Goal: Information Seeking & Learning: Learn about a topic

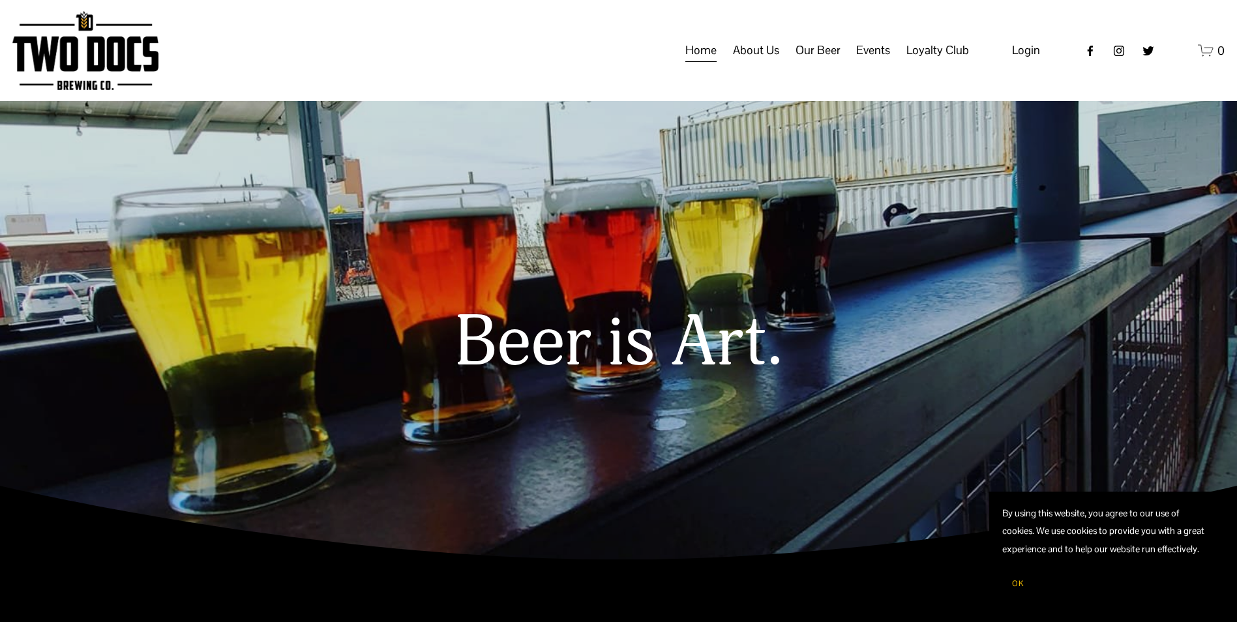
click at [0, 0] on span "Calendar" at bounding box center [0, 0] width 0 height 0
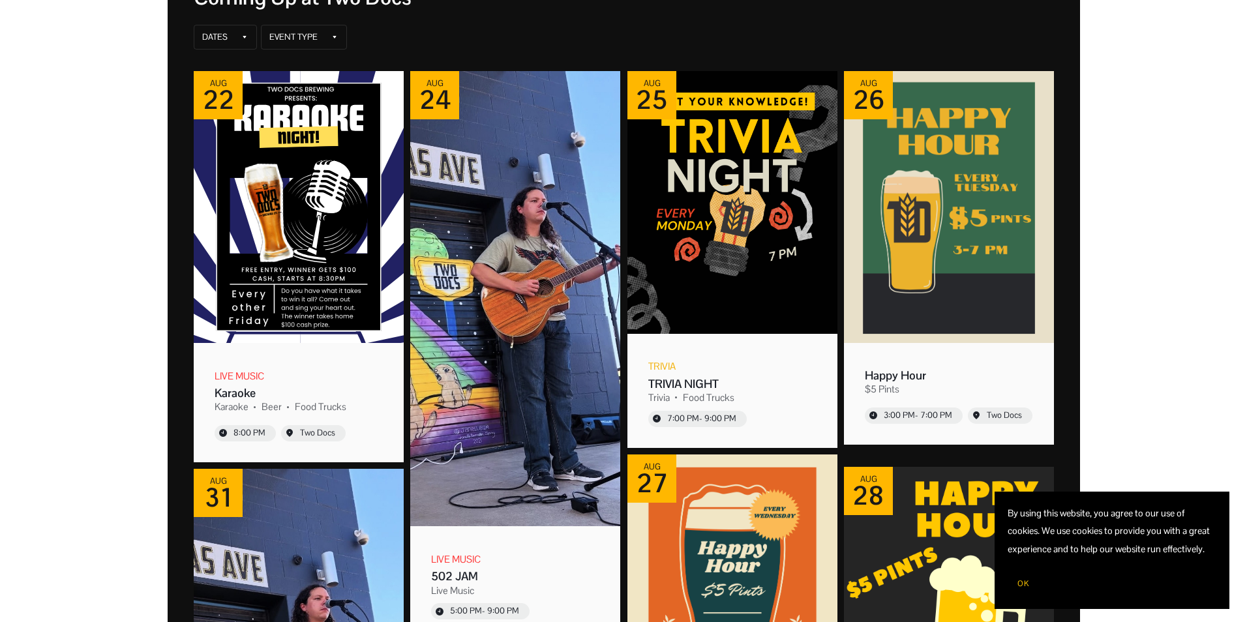
scroll to position [261, 0]
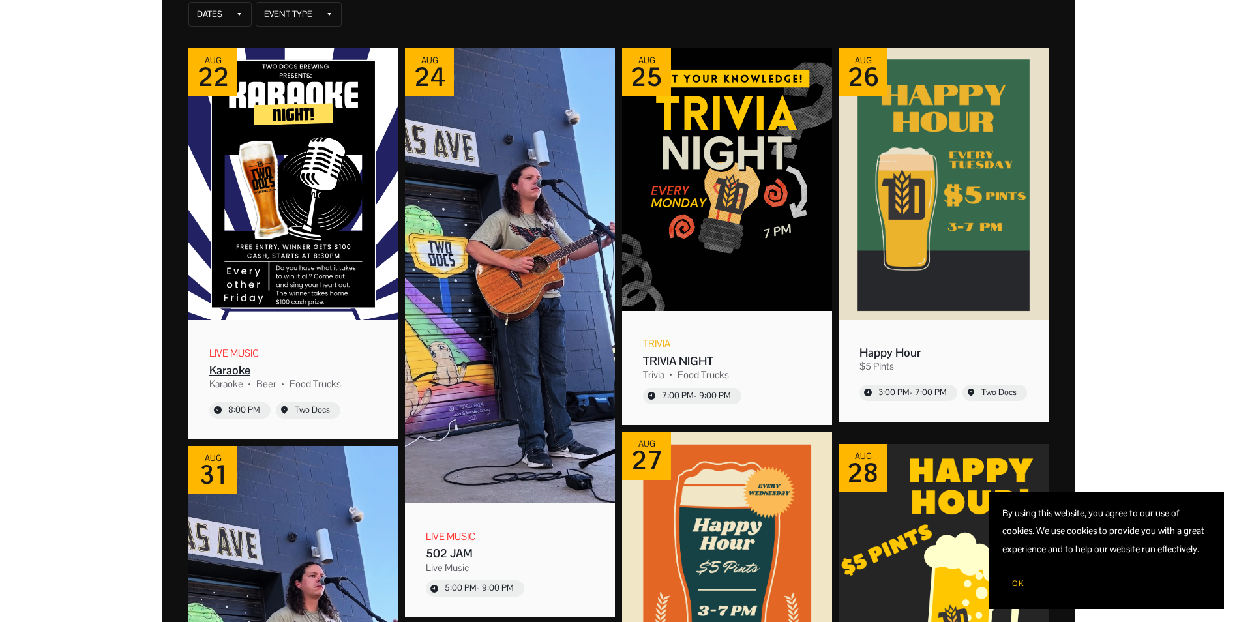
click at [299, 270] on img "Event: Karaoke" at bounding box center [293, 184] width 210 height 272
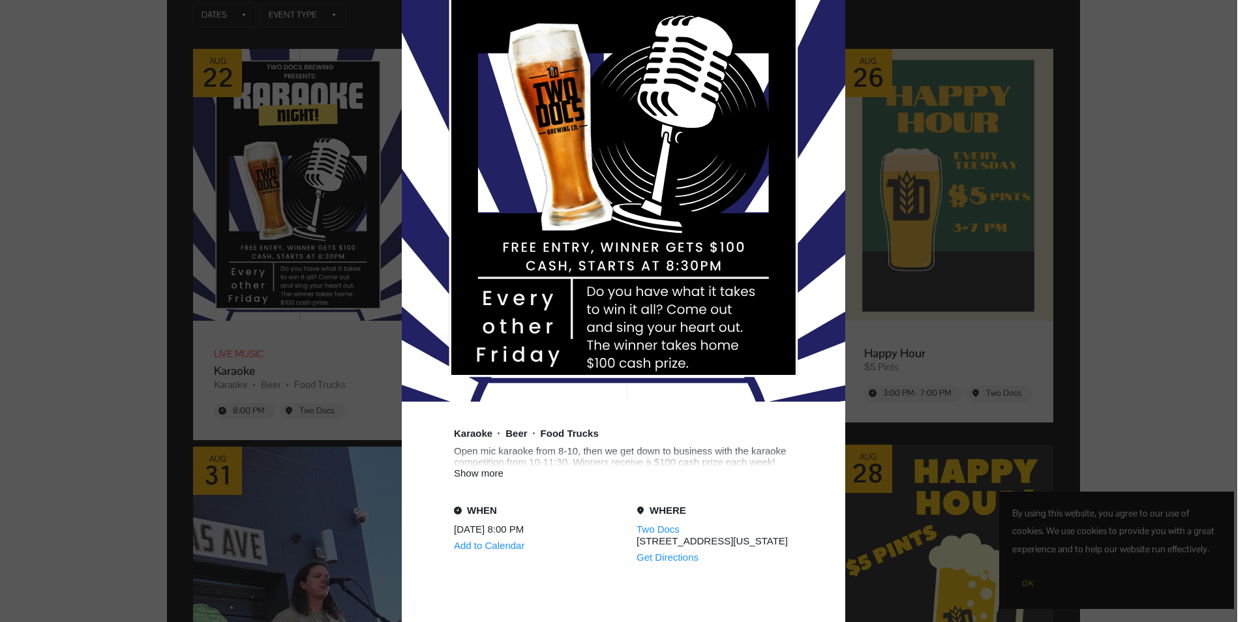
scroll to position [522, 0]
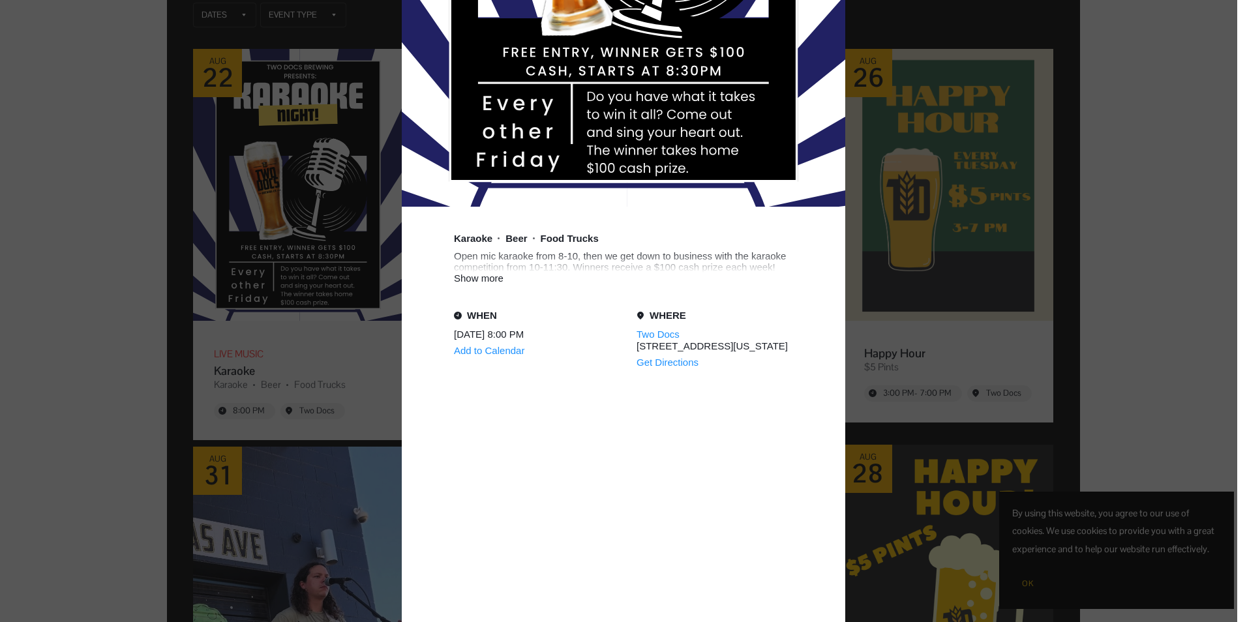
click at [486, 282] on div "Show more" at bounding box center [623, 278] width 339 height 11
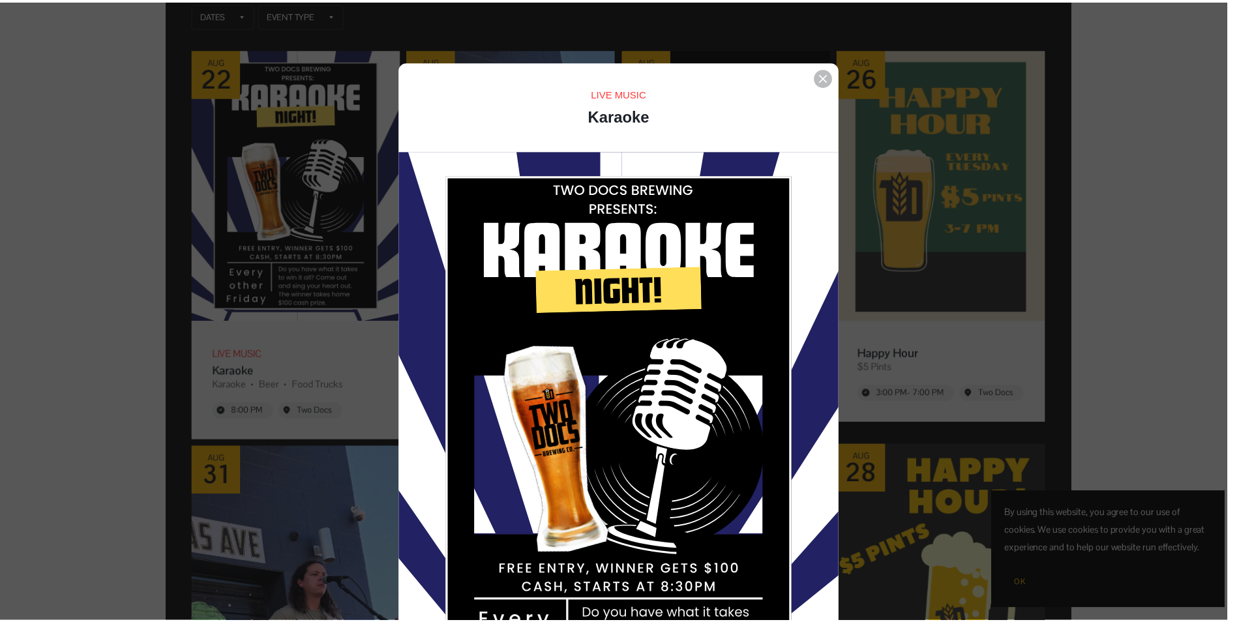
scroll to position [0, 0]
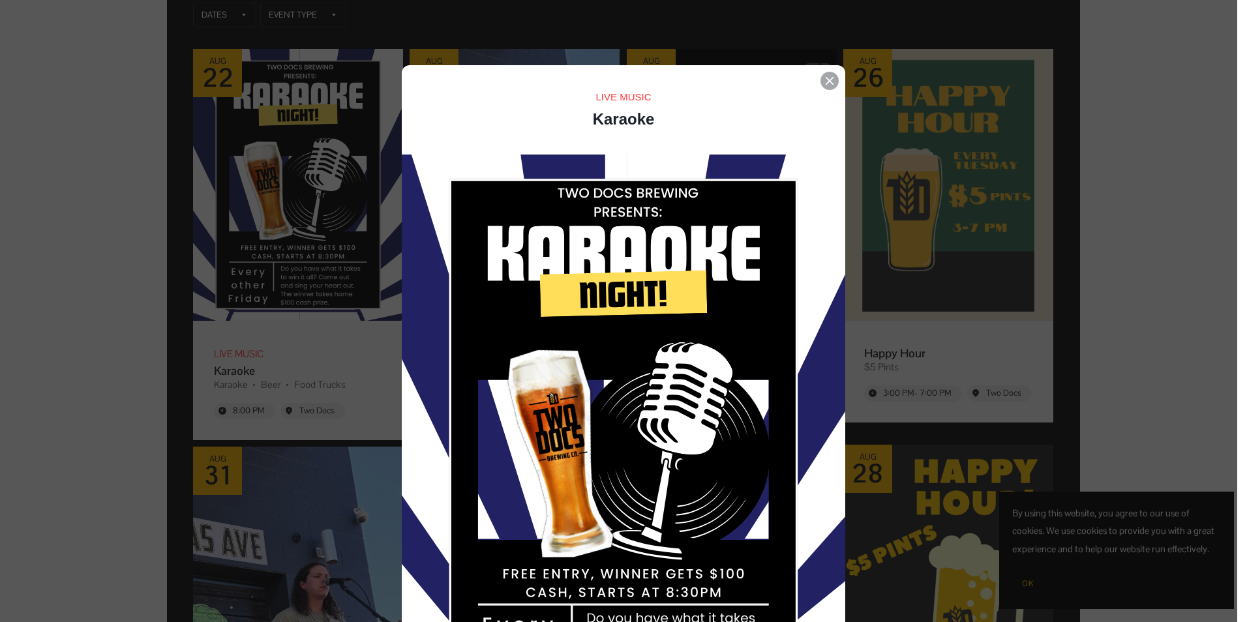
click at [826, 82] on icon "Event details popup" at bounding box center [830, 81] width 8 height 8
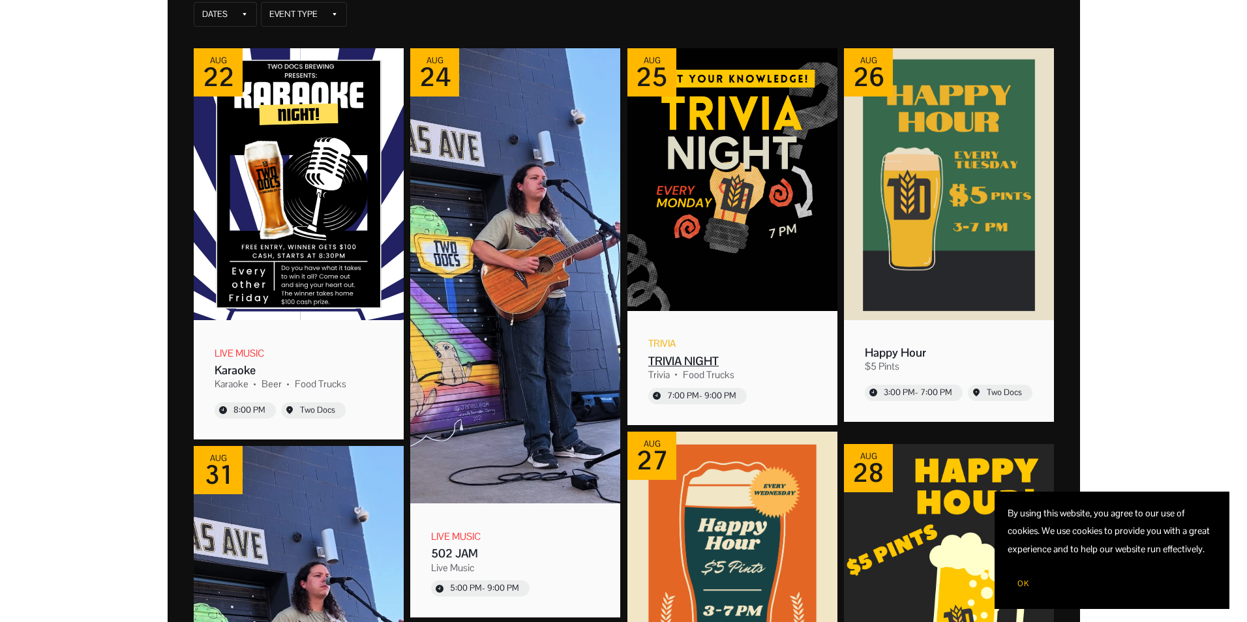
scroll to position [196, 0]
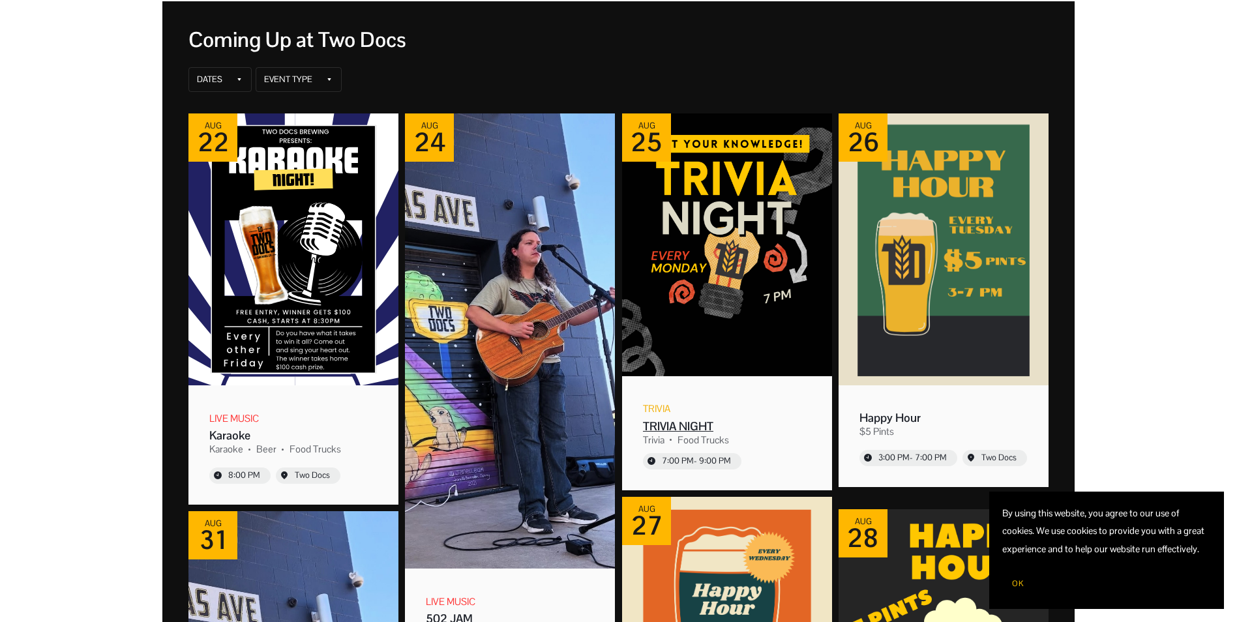
click at [709, 425] on div "TRIVIA NIGHT" at bounding box center [727, 425] width 168 height 15
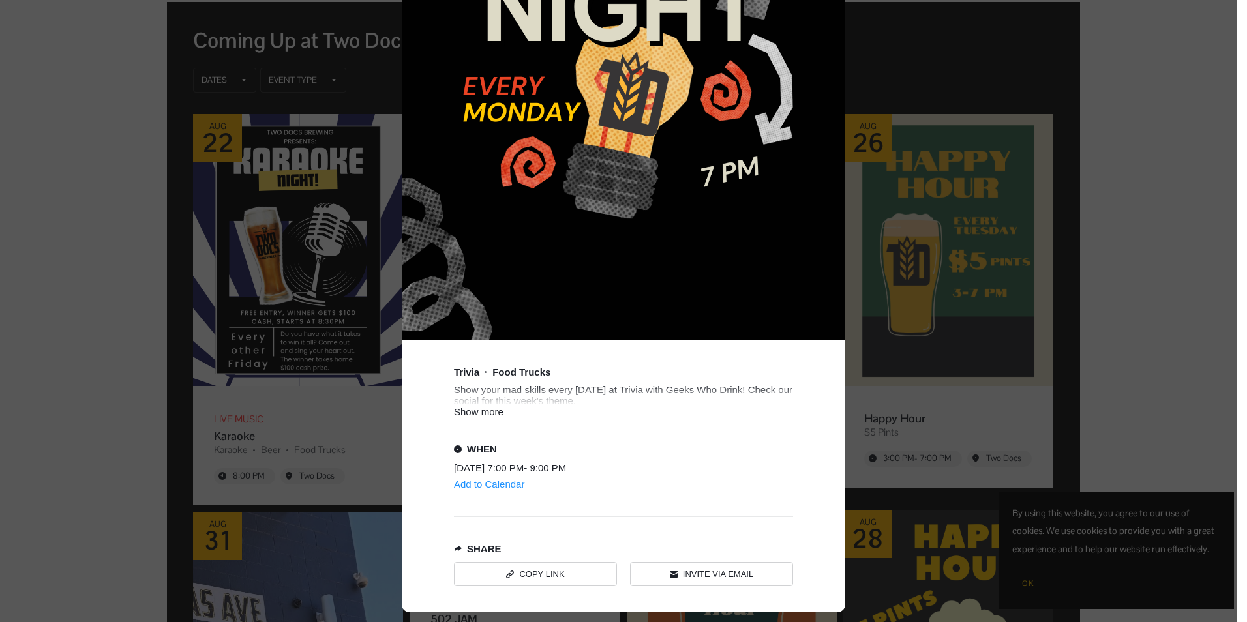
scroll to position [391, 0]
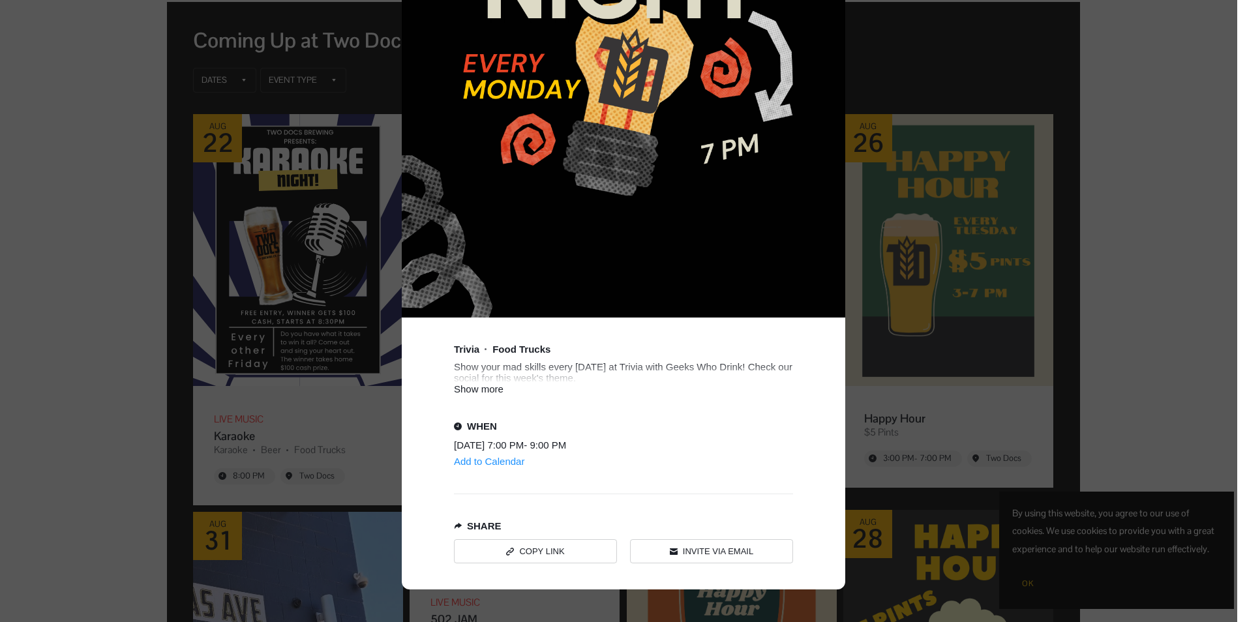
click at [475, 392] on div "Show more" at bounding box center [623, 388] width 339 height 11
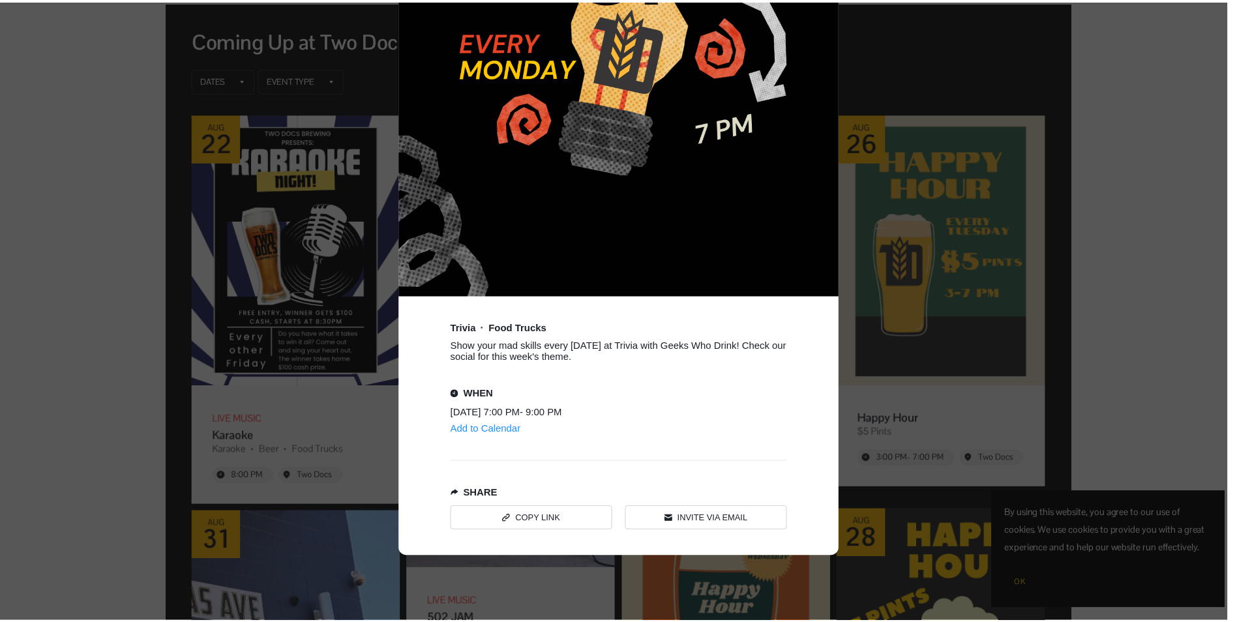
scroll to position [0, 0]
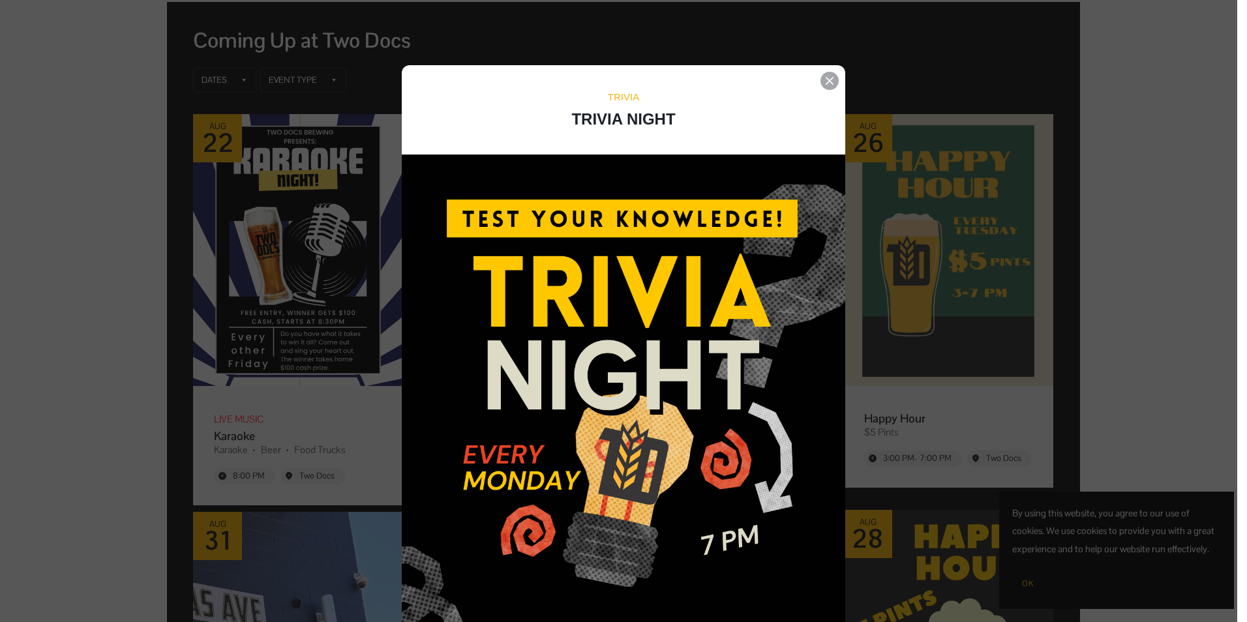
click at [826, 79] on icon "Event details popup" at bounding box center [830, 81] width 8 height 8
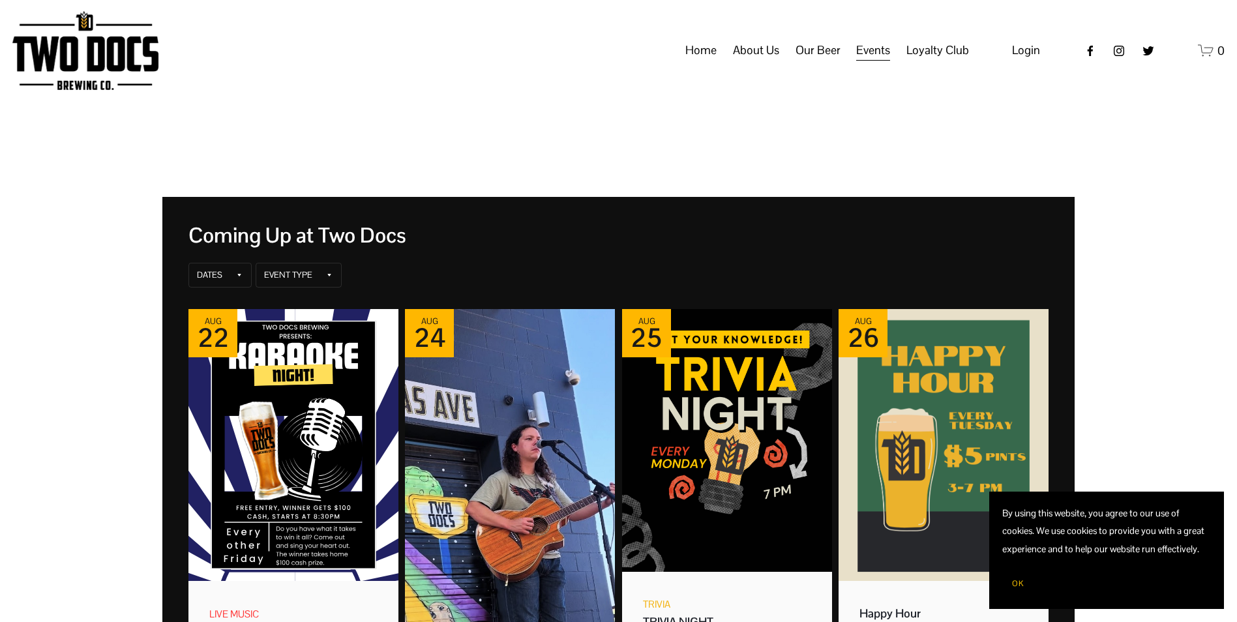
click at [0, 0] on span "FAQs" at bounding box center [0, 0] width 0 height 0
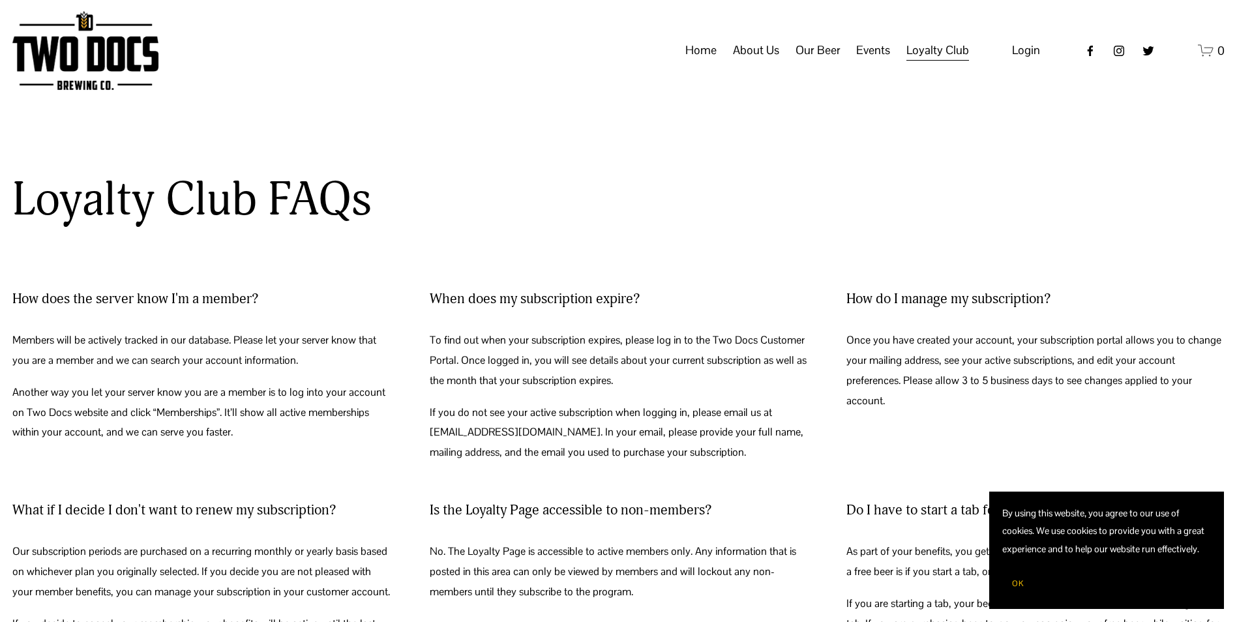
click at [698, 63] on link "Home" at bounding box center [700, 50] width 31 height 25
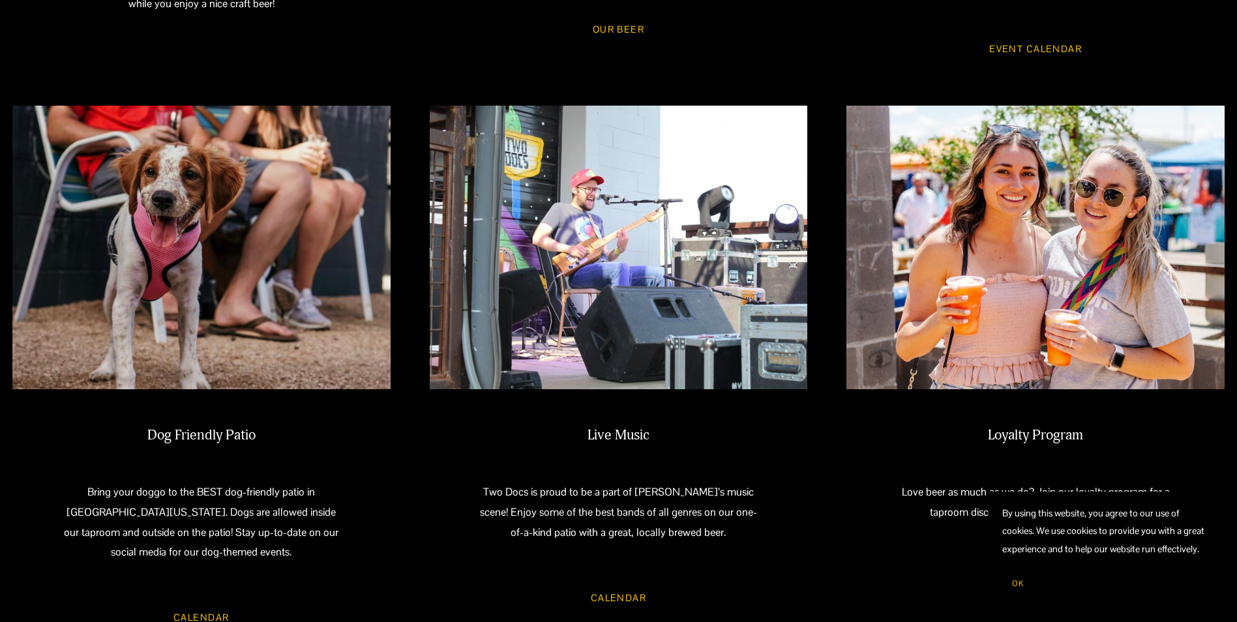
scroll to position [978, 0]
